Goal: Transaction & Acquisition: Purchase product/service

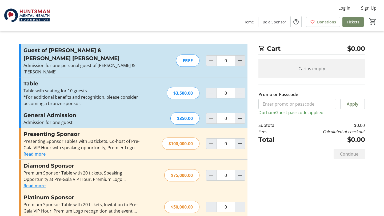
click at [241, 58] on mat-icon "Increment by one" at bounding box center [240, 61] width 6 height 6
type input "1"
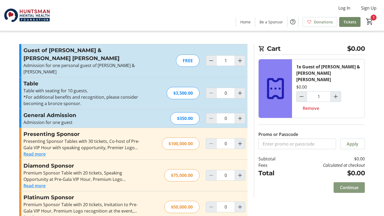
click at [345, 185] on span "Continue" at bounding box center [349, 188] width 18 height 6
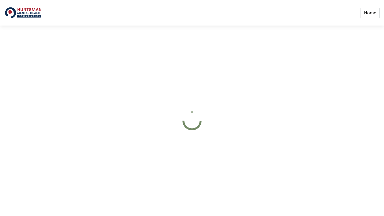
select select "US"
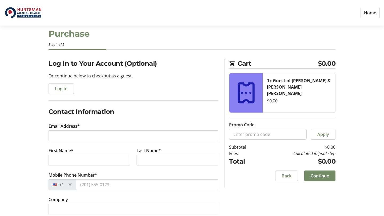
scroll to position [13, 0]
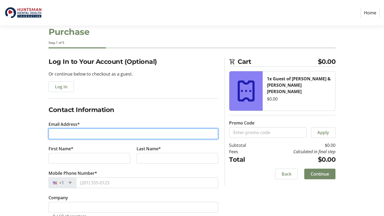
click at [170, 137] on input "Email Address*" at bounding box center [132, 134] width 169 height 11
type input "[PERSON_NAME][EMAIL_ADDRESS][PERSON_NAME][DOMAIN_NAME][US_STATE]"
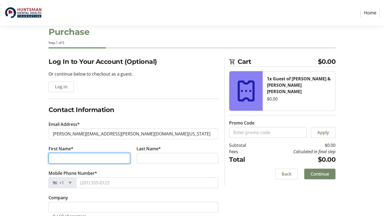
type input "[PERSON_NAME]"
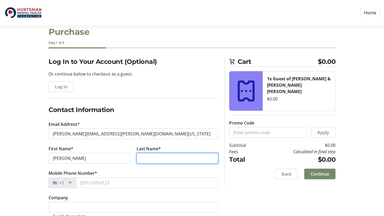
type input "[PERSON_NAME]"
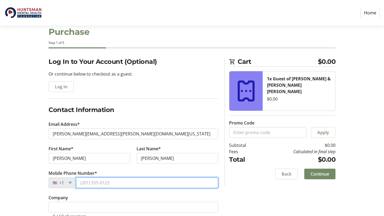
type input "[PHONE_NUMBER]"
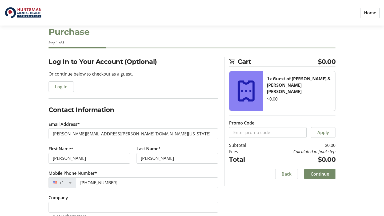
type input "2284 S 2010 W"
type input "[PERSON_NAME] Cross"
select select "UT"
type input "84087"
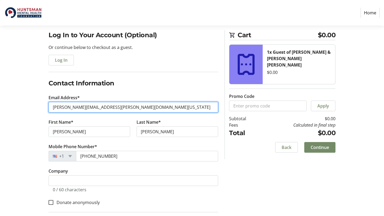
scroll to position [55, 0]
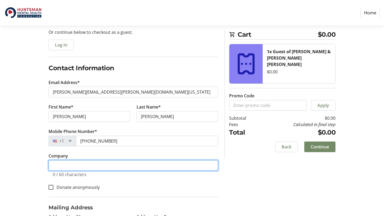
click at [90, 168] on input "Company" at bounding box center [132, 165] width 169 height 11
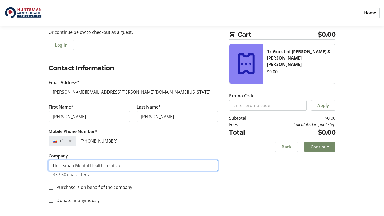
type input "Huntsman Mental Health Institute"
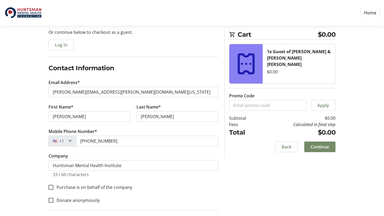
click at [157, 75] on fieldset "Contact Information Email Address* [PERSON_NAME][EMAIL_ADDRESS][PERSON_NAME][DO…" at bounding box center [132, 136] width 169 height 147
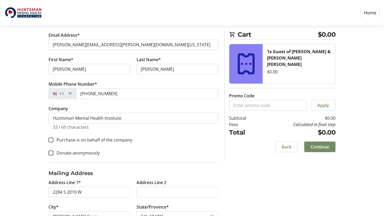
scroll to position [145, 0]
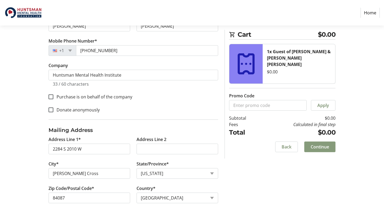
click at [317, 149] on span "Continue" at bounding box center [319, 147] width 18 height 6
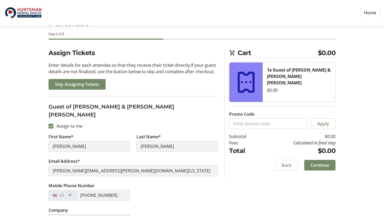
scroll to position [29, 0]
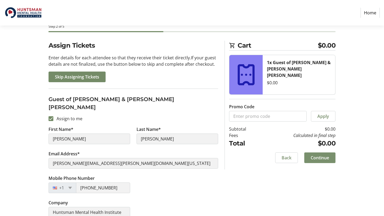
click at [318, 157] on span "Continue" at bounding box center [319, 158] width 18 height 6
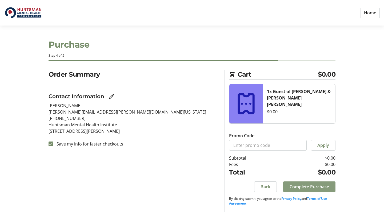
click at [310, 185] on span "Complete Purchase" at bounding box center [308, 187] width 39 height 6
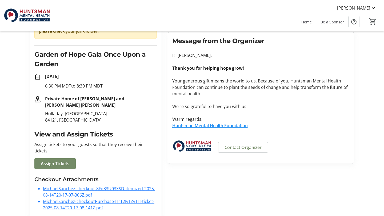
scroll to position [67, 0]
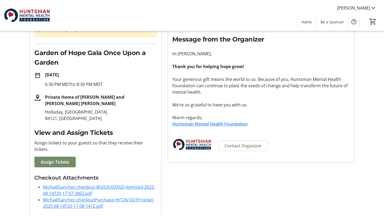
click at [103, 184] on link "MichaelSanchez-checkout-8Fd33U03XSD-itemized-2025-08-14T20-17-07-306Z.pdf" at bounding box center [99, 190] width 112 height 12
